Goal: Information Seeking & Learning: Check status

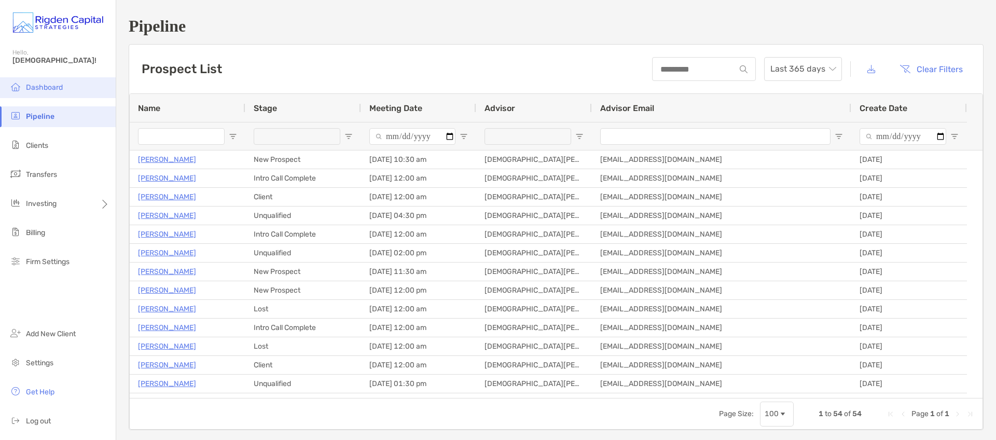
click at [38, 86] on span "Dashboard" at bounding box center [44, 87] width 37 height 9
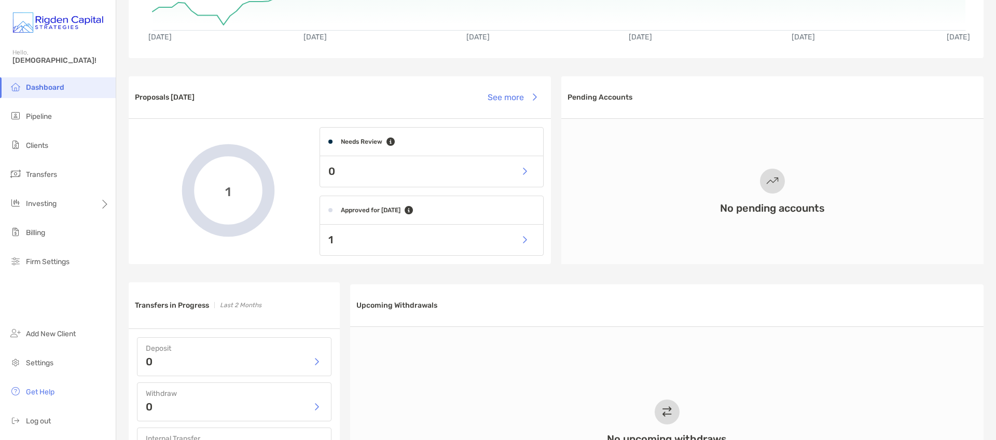
scroll to position [251, 0]
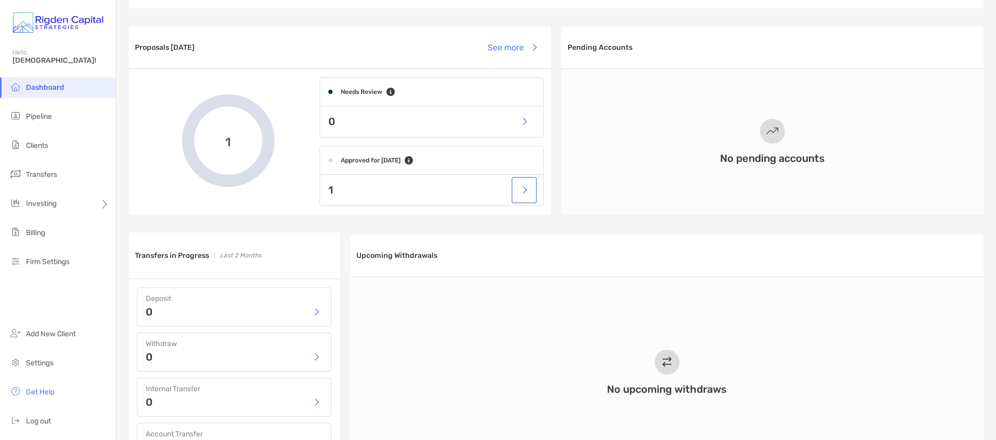
click at [522, 192] on button "button" at bounding box center [523, 190] width 21 height 22
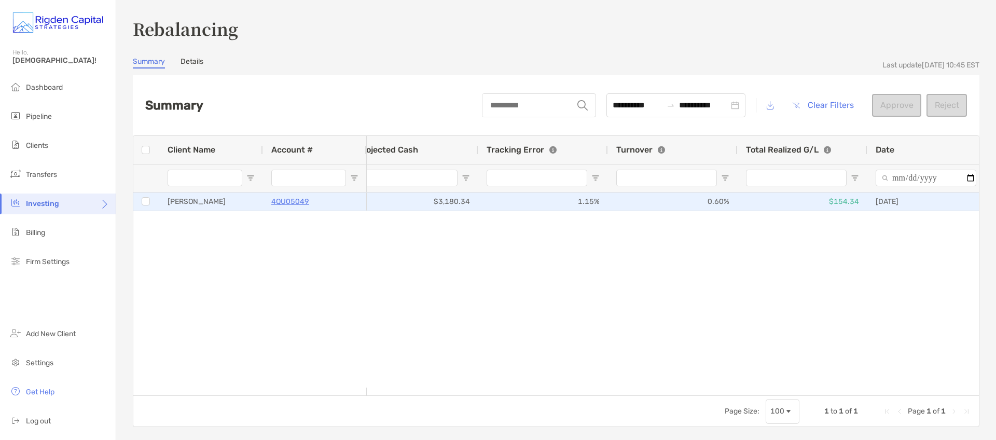
click at [558, 204] on div "1.15%" at bounding box center [543, 201] width 130 height 18
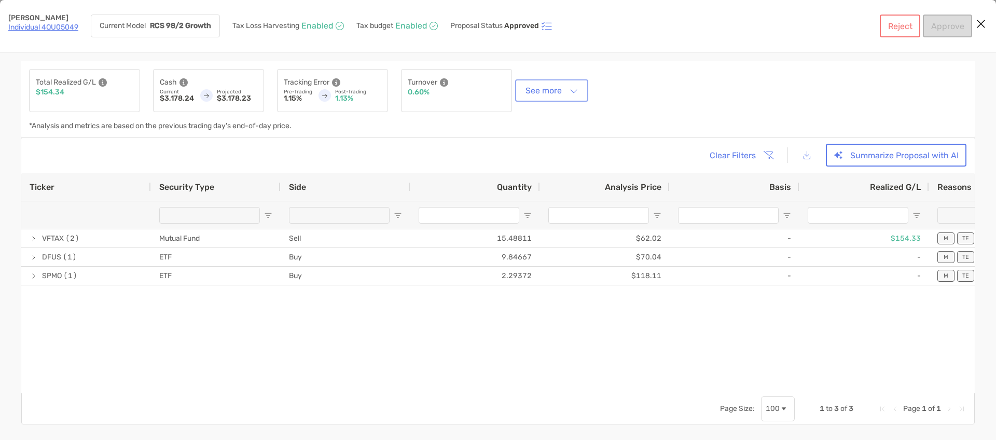
click at [529, 91] on button "See more" at bounding box center [551, 90] width 69 height 18
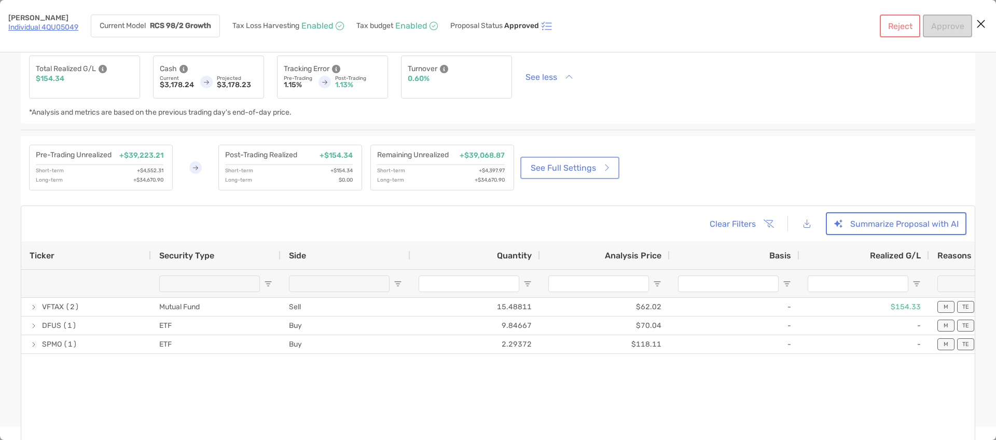
click at [547, 169] on link "See Full Settings" at bounding box center [569, 168] width 95 height 18
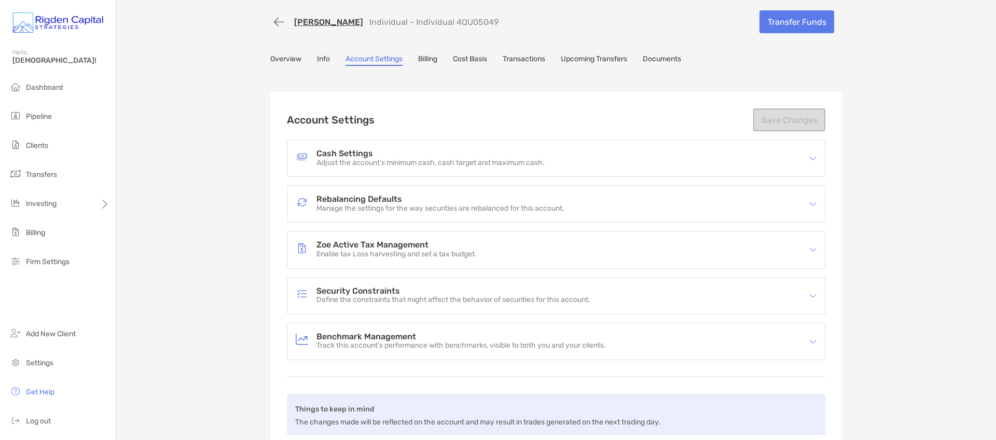
click at [470, 59] on link "Cost Basis" at bounding box center [470, 59] width 34 height 11
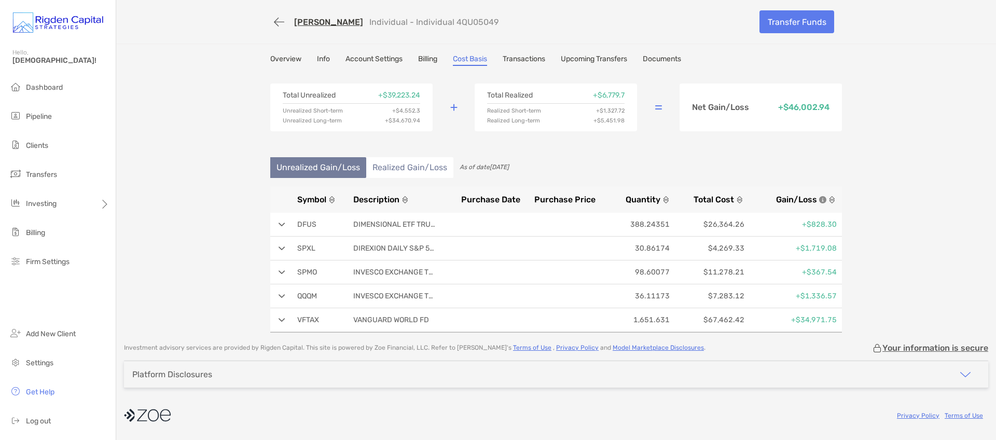
click at [397, 57] on link "Account Settings" at bounding box center [373, 59] width 57 height 11
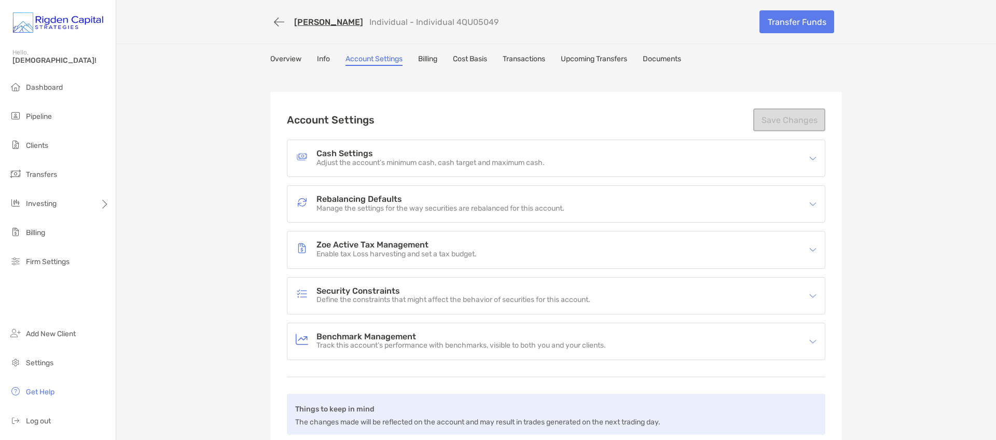
click at [403, 246] on h4 "Zoe Active Tax Management" at bounding box center [396, 245] width 160 height 9
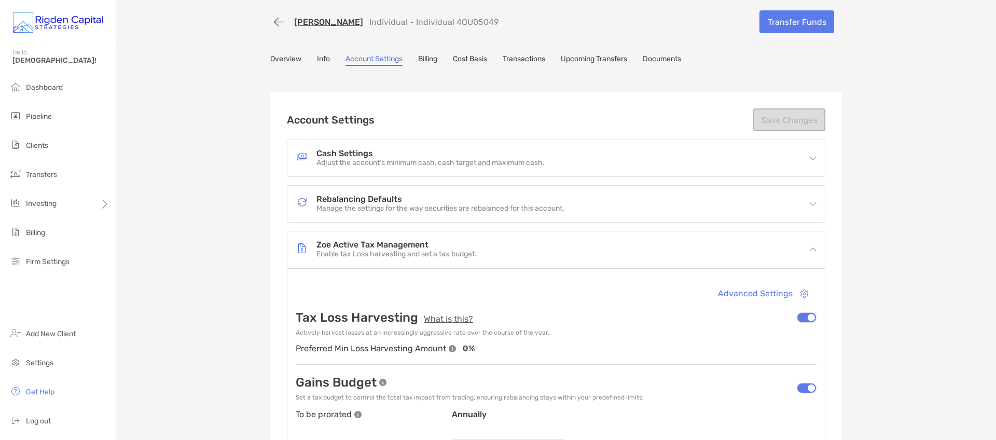
click at [498, 23] on p "Individual - Individual 4QU05049" at bounding box center [433, 22] width 129 height 10
drag, startPoint x: 515, startPoint y: 22, endPoint x: 465, endPoint y: 23, distance: 49.8
click at [465, 23] on div "[PERSON_NAME] Individual - Individual 4QU05049" at bounding box center [510, 21] width 481 height 19
copy p "4QU05049"
click at [477, 59] on link "Cost Basis" at bounding box center [470, 59] width 34 height 11
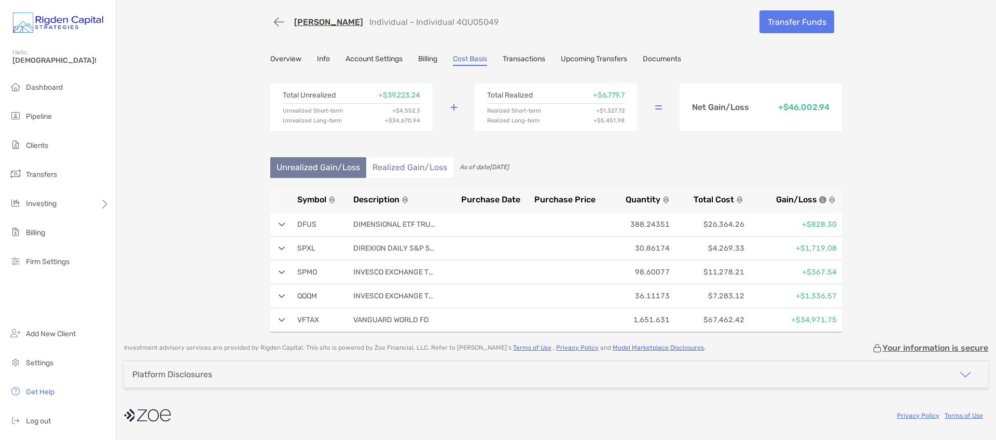
click at [526, 58] on link "Transactions" at bounding box center [523, 59] width 43 height 11
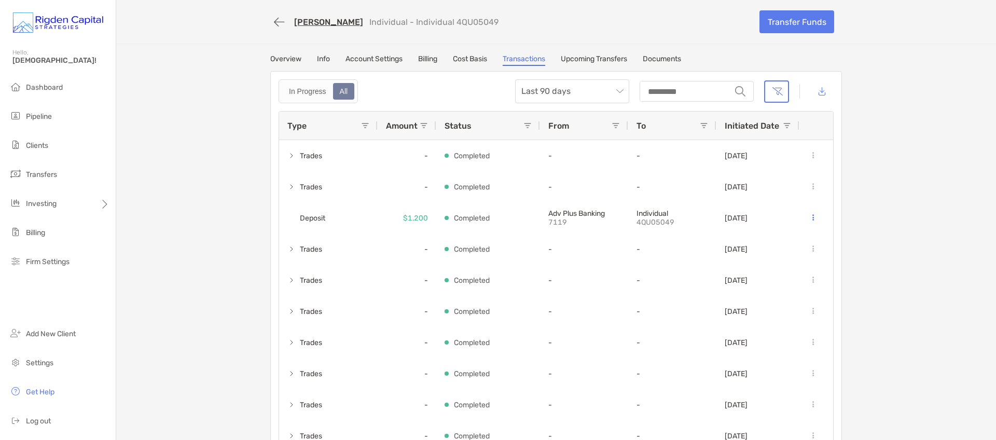
click at [467, 60] on link "Cost Basis" at bounding box center [470, 59] width 34 height 11
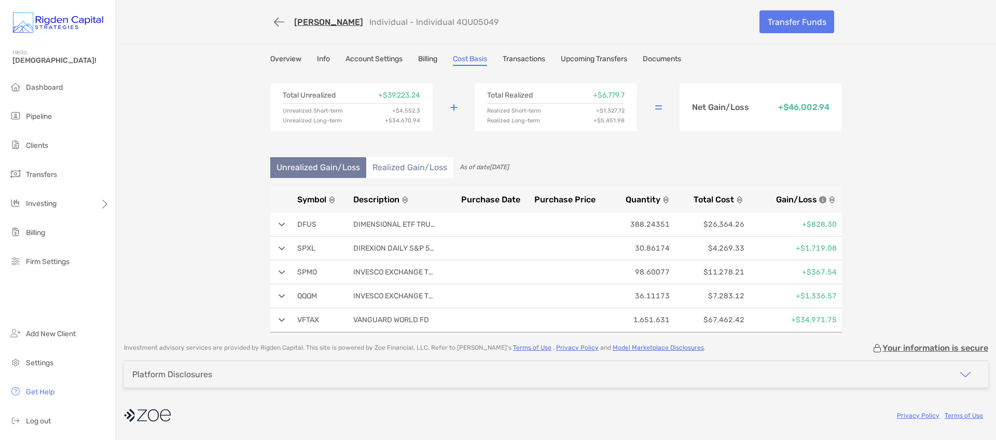
click at [374, 58] on link "Account Settings" at bounding box center [373, 59] width 57 height 11
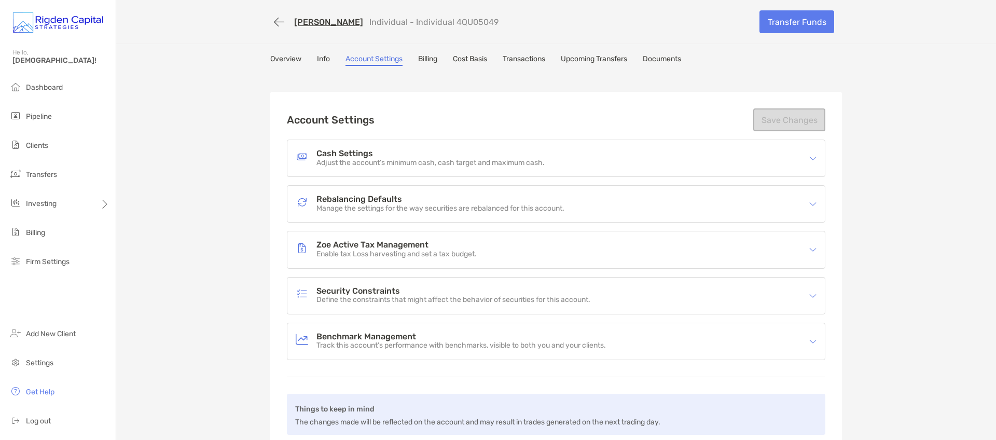
click at [408, 213] on div "Rebalancing Defaults Manage the settings for the way securities are rebalanced …" at bounding box center [549, 204] width 507 height 24
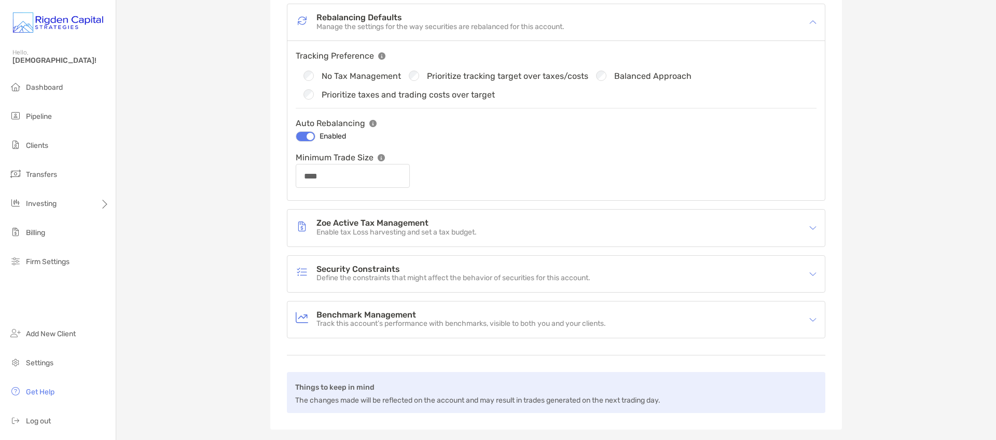
scroll to position [200, 0]
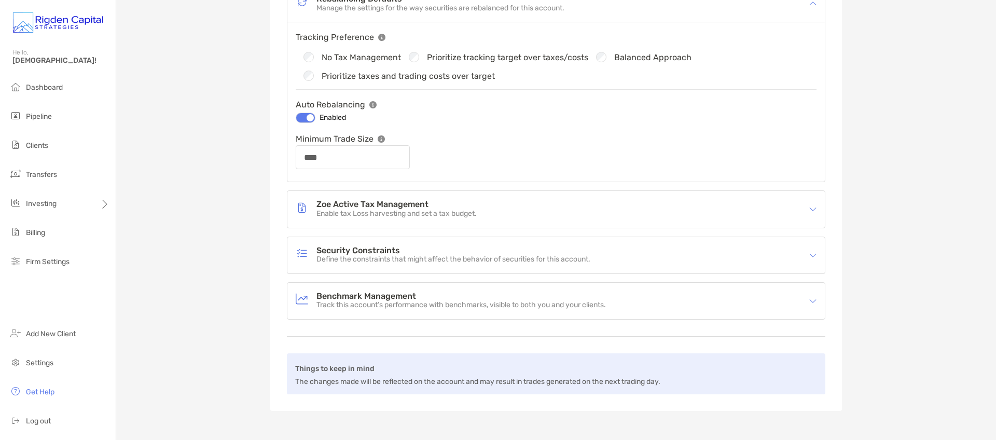
click at [403, 219] on div "Zoe Active Tax Management Enable tax Loss harvesting and set a tax budget." at bounding box center [549, 209] width 507 height 24
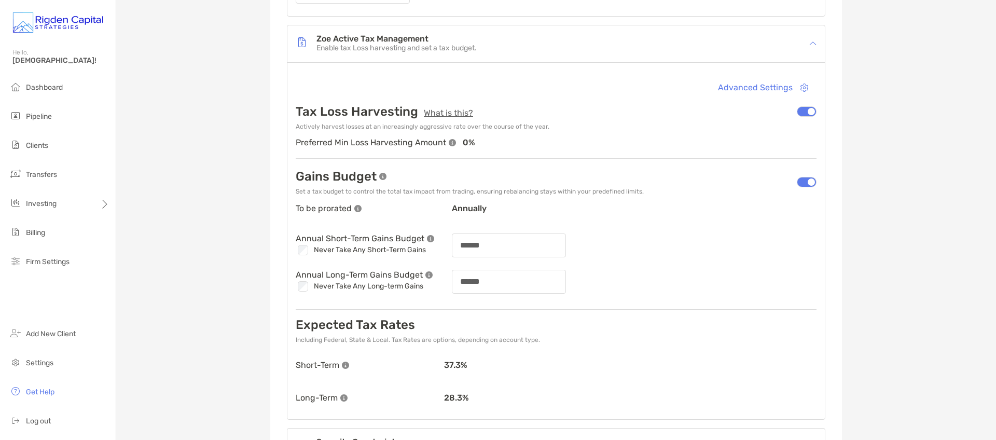
scroll to position [366, 0]
click at [48, 150] on li "Clients" at bounding box center [58, 145] width 116 height 21
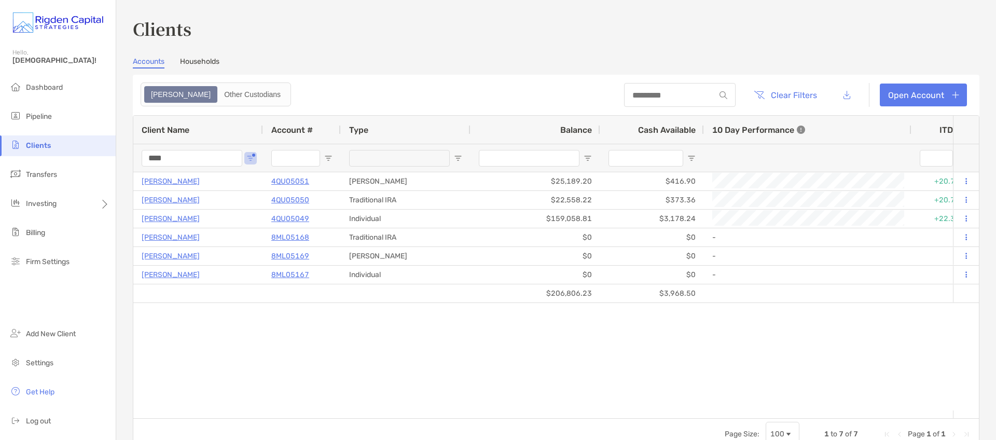
drag, startPoint x: 177, startPoint y: 160, endPoint x: 127, endPoint y: 160, distance: 49.8
click at [127, 160] on div "Clients Accounts Households Zoe Other Custodians Clear Filters Open Account 1 t…" at bounding box center [555, 220] width 879 height 440
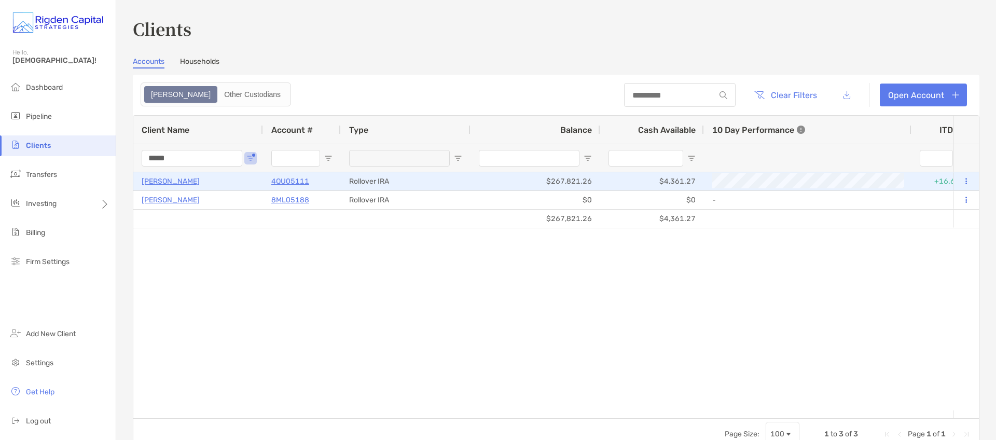
type input "*****"
click at [178, 178] on p "Joshua Kessler" at bounding box center [171, 181] width 58 height 13
